Goal: Obtain resource: Obtain resource

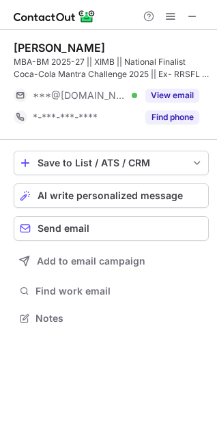
scroll to position [309, 217]
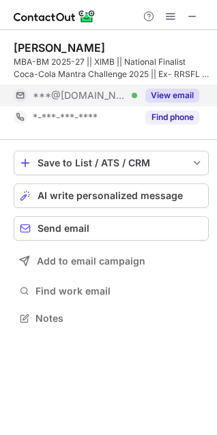
click at [176, 94] on button "View email" at bounding box center [172, 96] width 54 height 14
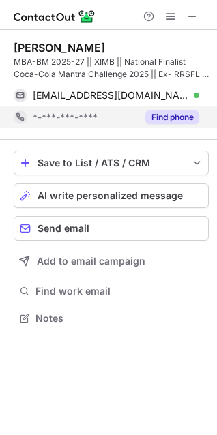
click at [175, 116] on button "Find phone" at bounding box center [172, 117] width 54 height 14
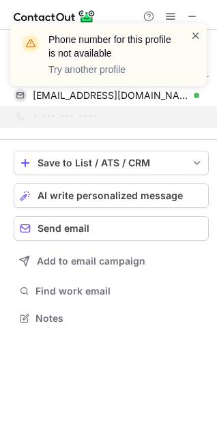
click at [192, 35] on span at bounding box center [195, 36] width 11 height 14
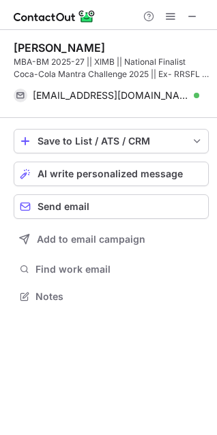
scroll to position [287, 217]
click at [194, 16] on span at bounding box center [192, 16] width 11 height 11
